Goal: Task Accomplishment & Management: Complete application form

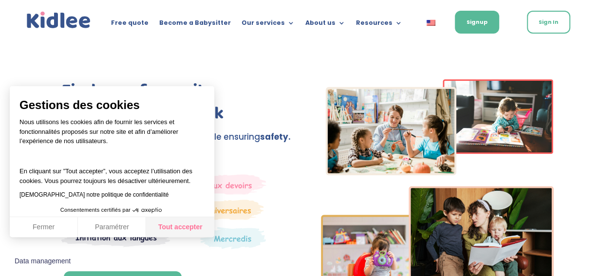
click at [170, 223] on button "Tout accepter" at bounding box center [180, 227] width 68 height 20
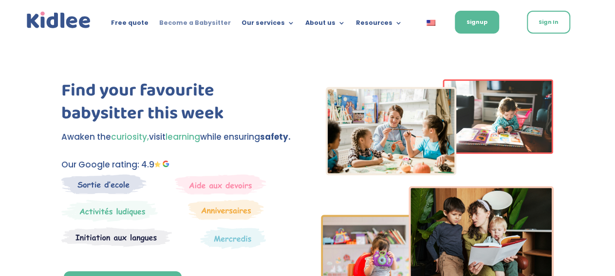
click at [211, 20] on link "Become a Babysitter" at bounding box center [195, 24] width 72 height 11
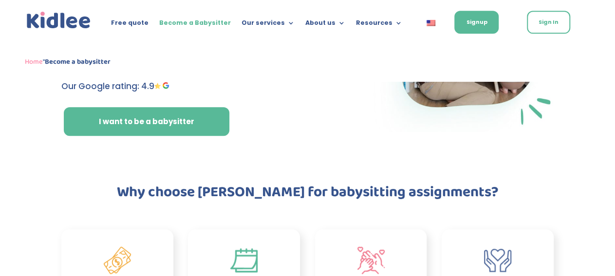
scroll to position [126, 0]
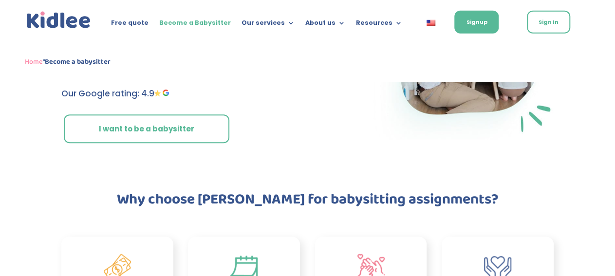
click at [134, 119] on link "I want to be a babysitter" at bounding box center [147, 128] width 166 height 29
